Goal: Transaction & Acquisition: Purchase product/service

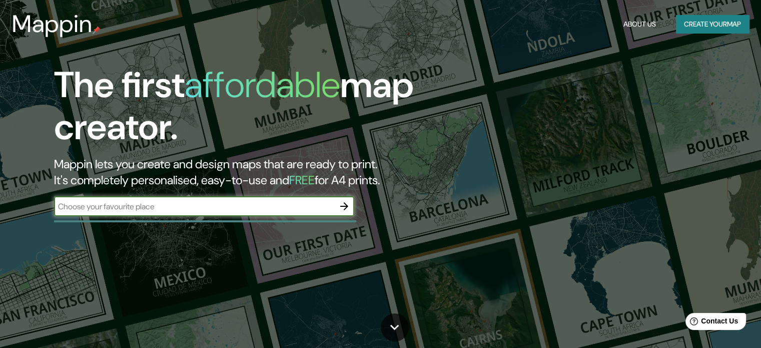
click at [193, 207] on input "text" at bounding box center [194, 207] width 280 height 12
type input "SUNAMPE"
click at [348, 206] on icon "button" at bounding box center [344, 206] width 8 height 8
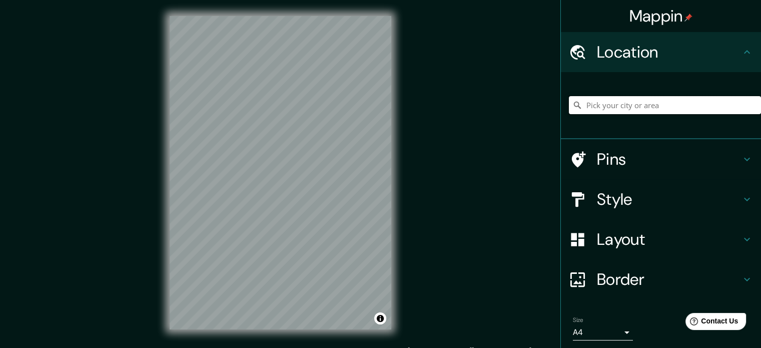
click at [631, 105] on input "Pick your city or area" at bounding box center [665, 105] width 192 height 18
click at [612, 104] on input "sunampe" at bounding box center [665, 105] width 192 height 18
type input "sunampe}"
click at [601, 114] on input "Pick your city or area" at bounding box center [665, 105] width 192 height 18
click at [639, 100] on input "[GEOGRAPHIC_DATA]" at bounding box center [665, 105] width 192 height 18
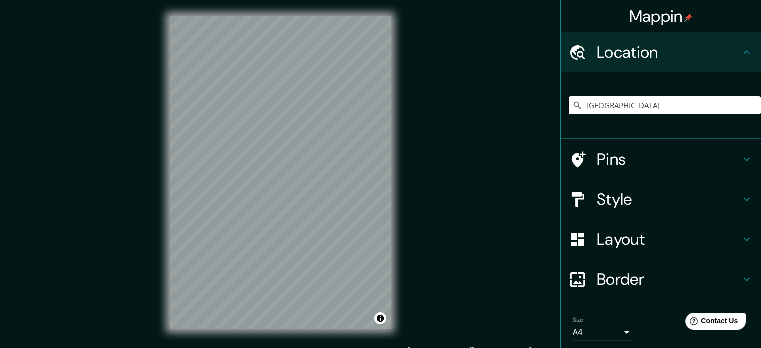
drag, startPoint x: 633, startPoint y: 108, endPoint x: 586, endPoint y: 115, distance: 47.2
click at [586, 115] on div "[GEOGRAPHIC_DATA] [GEOGRAPHIC_DATA] [GEOGRAPHIC_DATA] [GEOGRAPHIC_DATA], [GEOGR…" at bounding box center [665, 105] width 192 height 50
type input "Sunampe, Departamento de Ica, Perú"
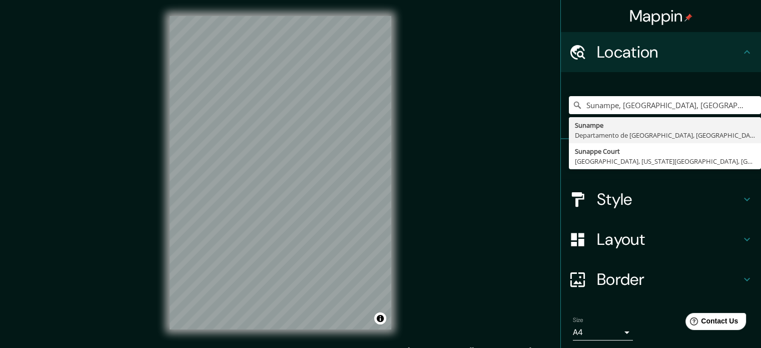
click at [653, 280] on h4 "Border" at bounding box center [669, 279] width 144 height 20
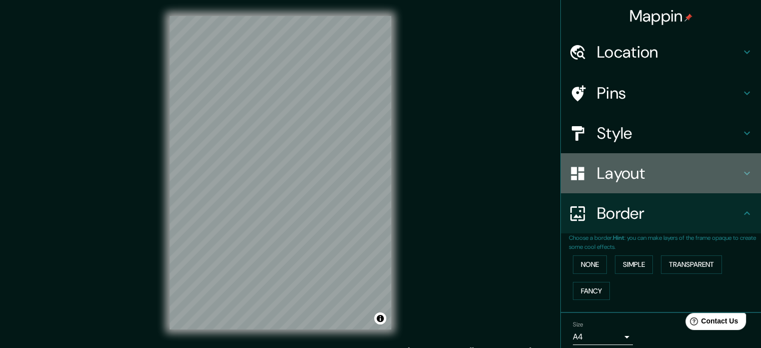
click at [637, 187] on div "Layout" at bounding box center [661, 173] width 200 height 40
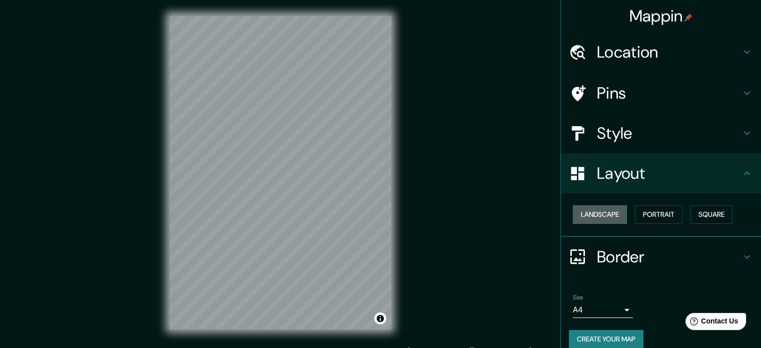
click at [614, 210] on button "Landscape" at bounding box center [600, 214] width 54 height 19
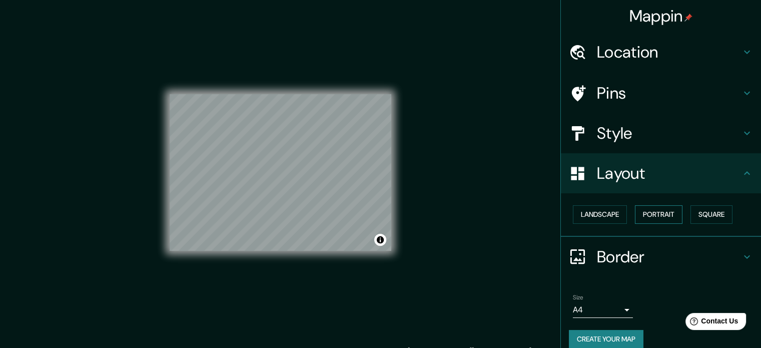
click at [669, 210] on button "Portrait" at bounding box center [659, 214] width 48 height 19
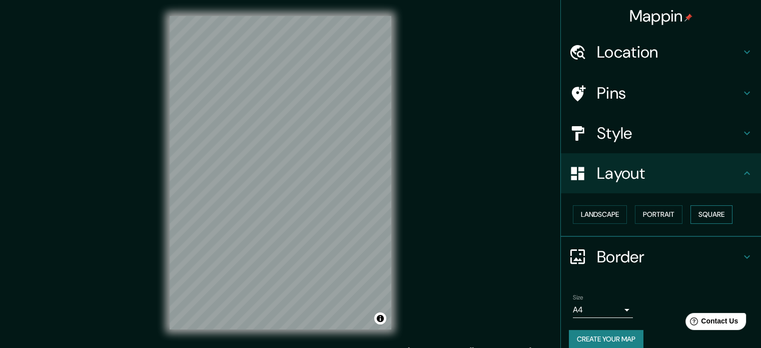
click at [707, 207] on button "Square" at bounding box center [712, 214] width 42 height 19
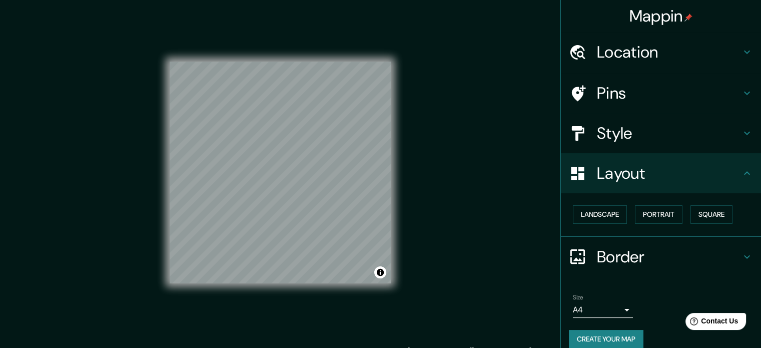
click at [586, 309] on body "Mappin Location Sunampe, Departamento de Ica, Perú Sunampe Departamento de Ica,…" at bounding box center [380, 174] width 761 height 348
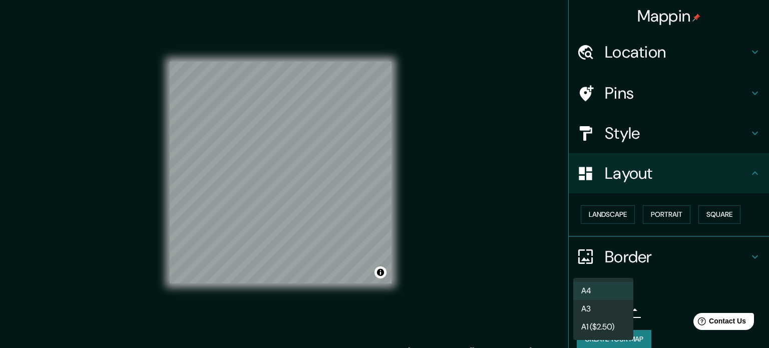
click at [600, 304] on li "A3" at bounding box center [603, 309] width 60 height 18
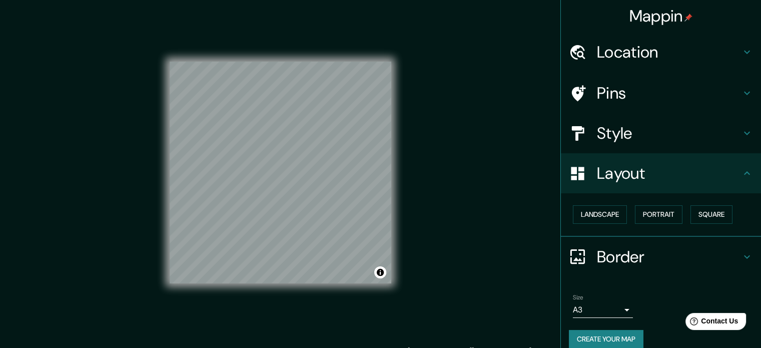
click at [428, 158] on div "Mappin Location Sunampe, Departamento de Ica, Perú Sunampe Departamento de Ica,…" at bounding box center [380, 180] width 761 height 361
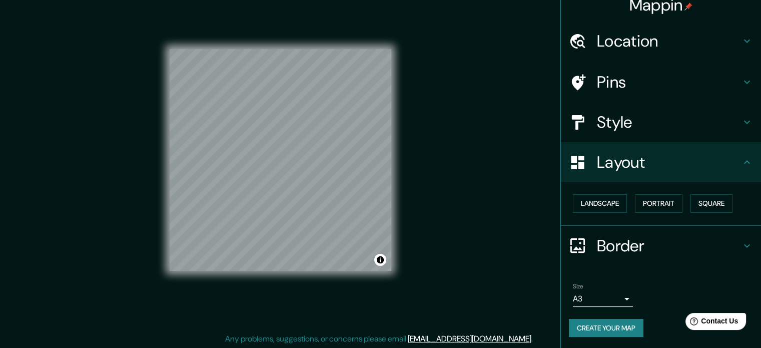
scroll to position [13, 0]
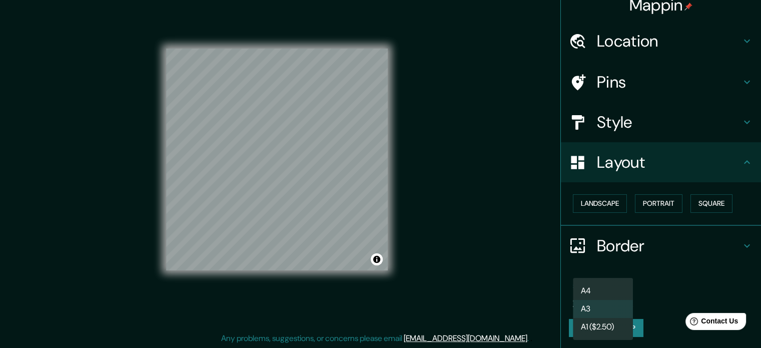
click at [602, 302] on body "Mappin Location Sunampe, Departamento de Ica, Perú Sunampe Departamento de Ica,…" at bounding box center [380, 161] width 761 height 348
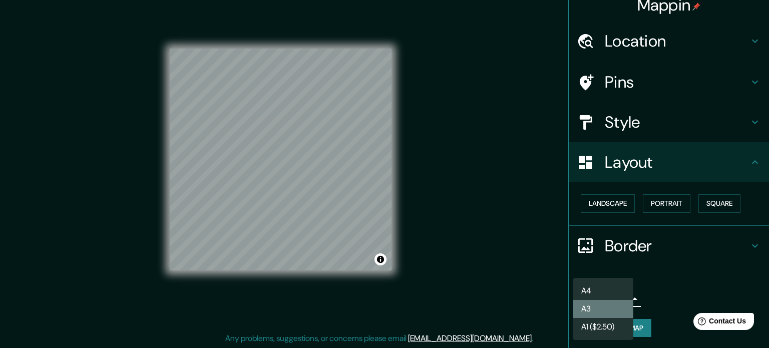
click at [613, 307] on li "A3" at bounding box center [603, 309] width 60 height 18
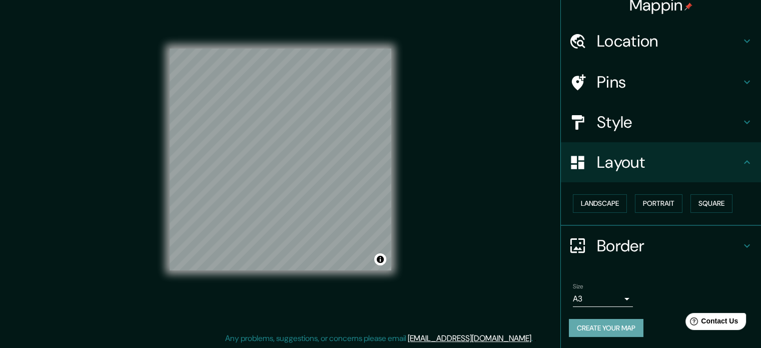
click at [614, 322] on button "Create your map" at bounding box center [606, 328] width 75 height 19
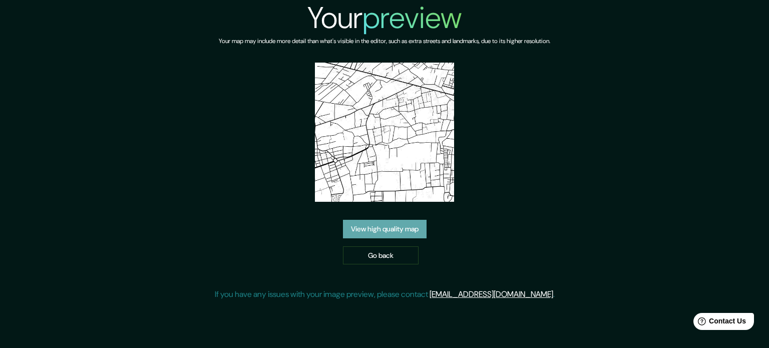
click at [397, 223] on link "View high quality map" at bounding box center [385, 229] width 84 height 19
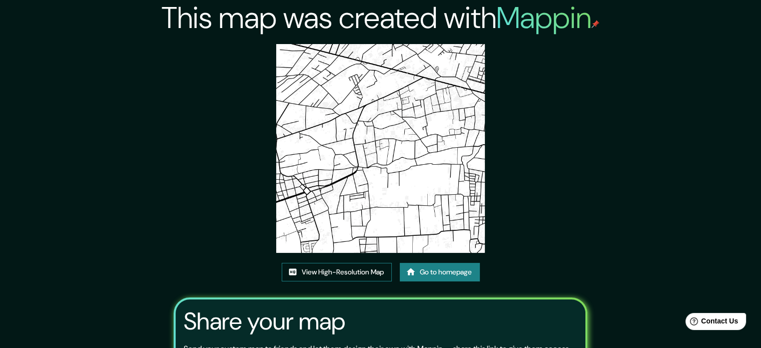
click at [362, 276] on link "View High-Resolution Map" at bounding box center [337, 272] width 110 height 19
